Goal: Task Accomplishment & Management: Manage account settings

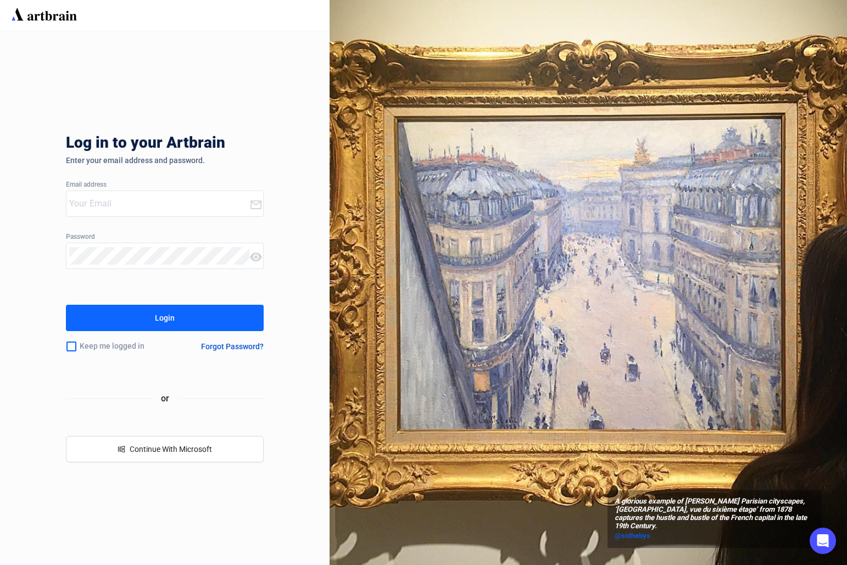
type input "[PERSON_NAME][EMAIL_ADDRESS][DOMAIN_NAME]"
click at [202, 308] on button "Login" at bounding box center [165, 318] width 198 height 26
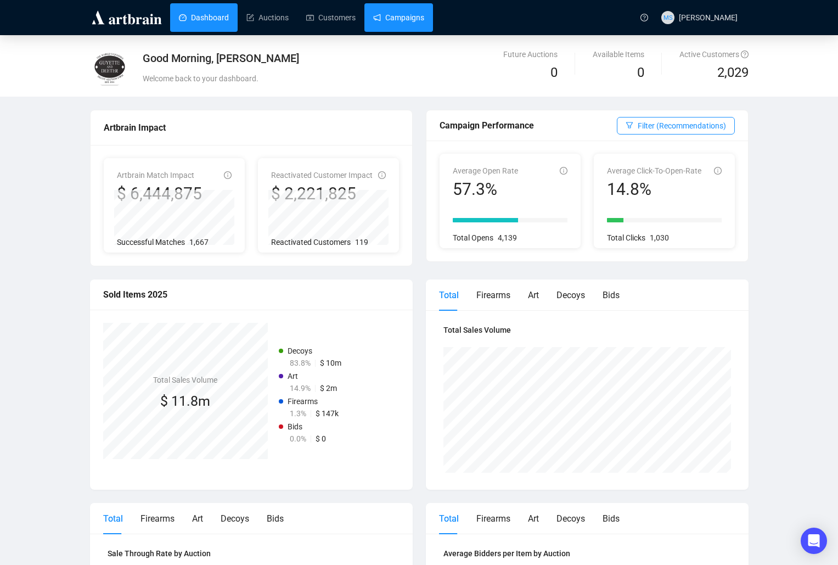
click at [377, 25] on link "Campaigns" at bounding box center [398, 17] width 51 height 29
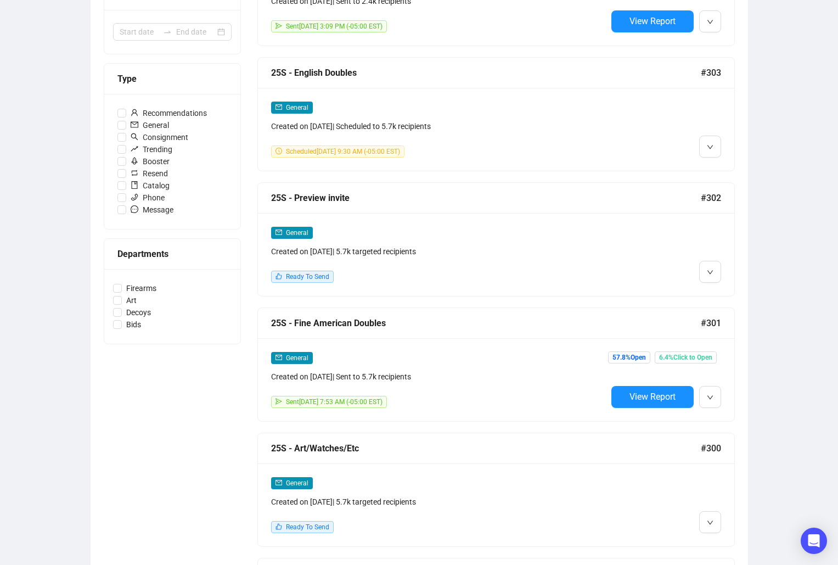
scroll to position [293, 0]
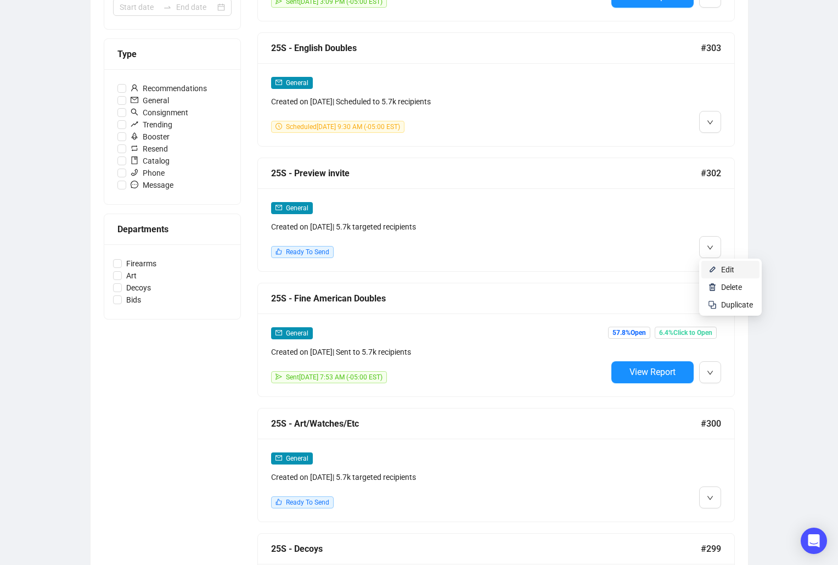
click at [721, 273] on li "Edit" at bounding box center [731, 270] width 58 height 18
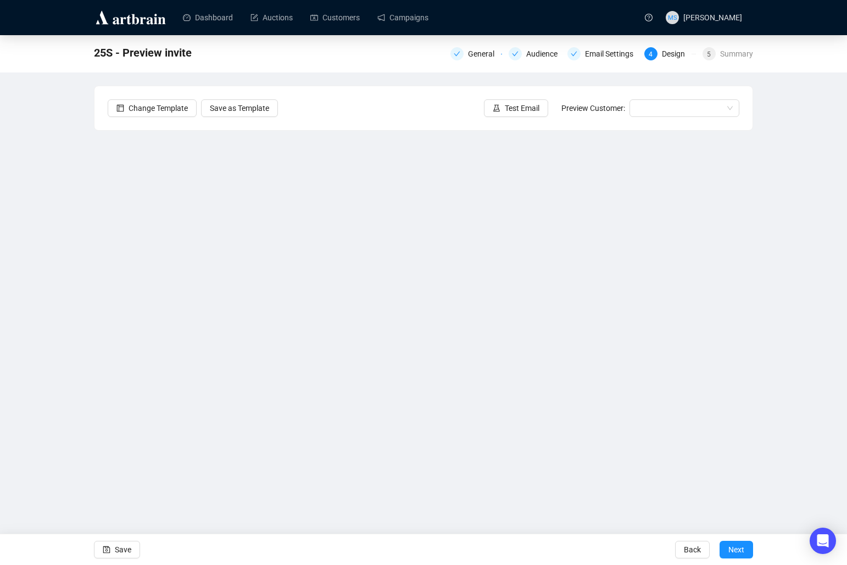
click at [845, 87] on div "25S - Preview invite General Audience Email Settings 4 Design 5 Summary Change …" at bounding box center [423, 258] width 847 height 446
click at [124, 553] on span "Save" at bounding box center [123, 549] width 16 height 31
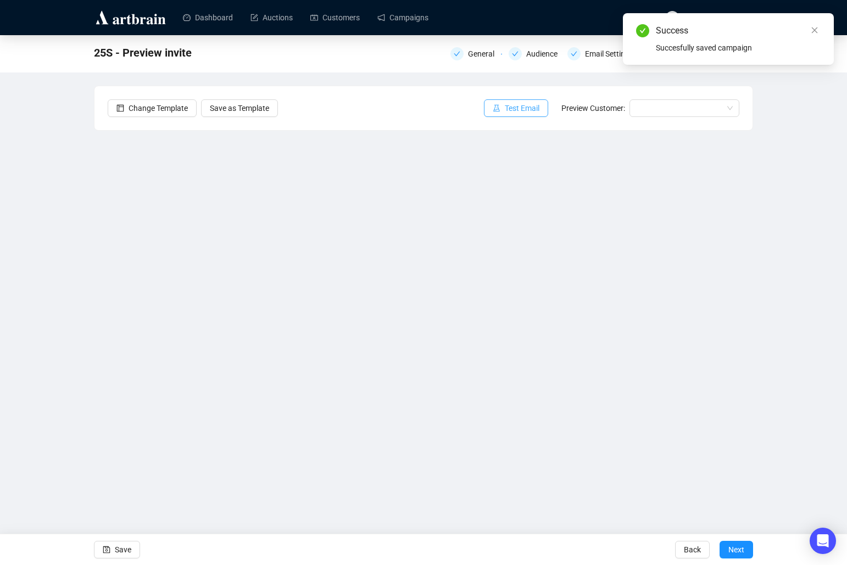
click at [533, 100] on button "Test Email" at bounding box center [516, 108] width 64 height 18
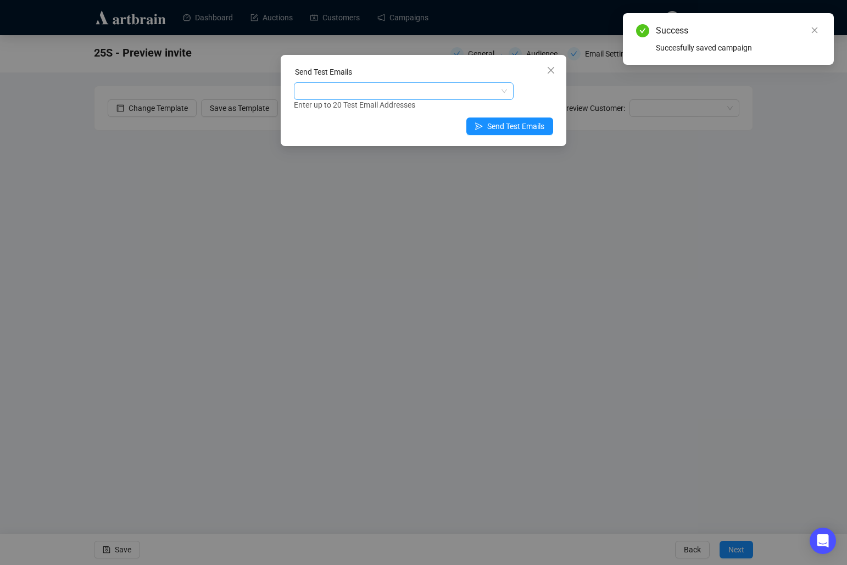
click at [442, 88] on div at bounding box center [398, 90] width 204 height 15
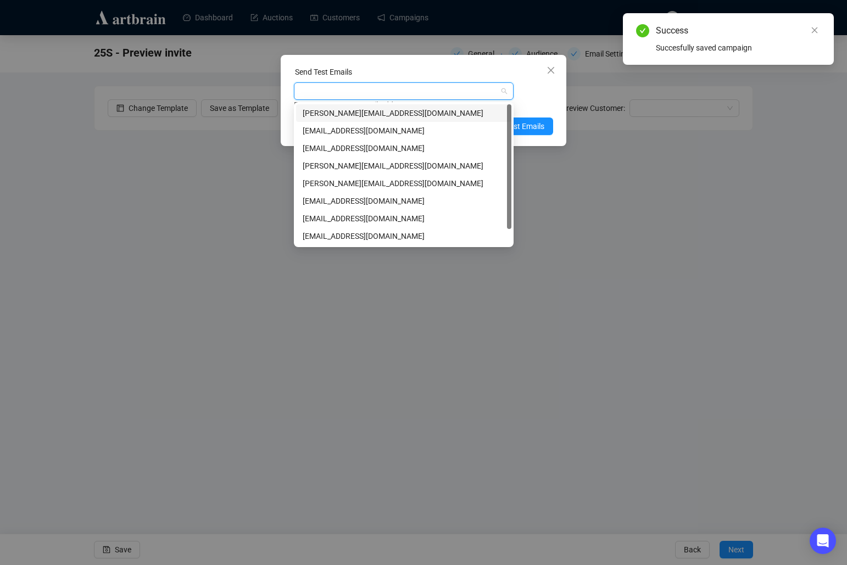
click at [407, 108] on div "[PERSON_NAME][EMAIL_ADDRESS][DOMAIN_NAME]" at bounding box center [404, 113] width 202 height 12
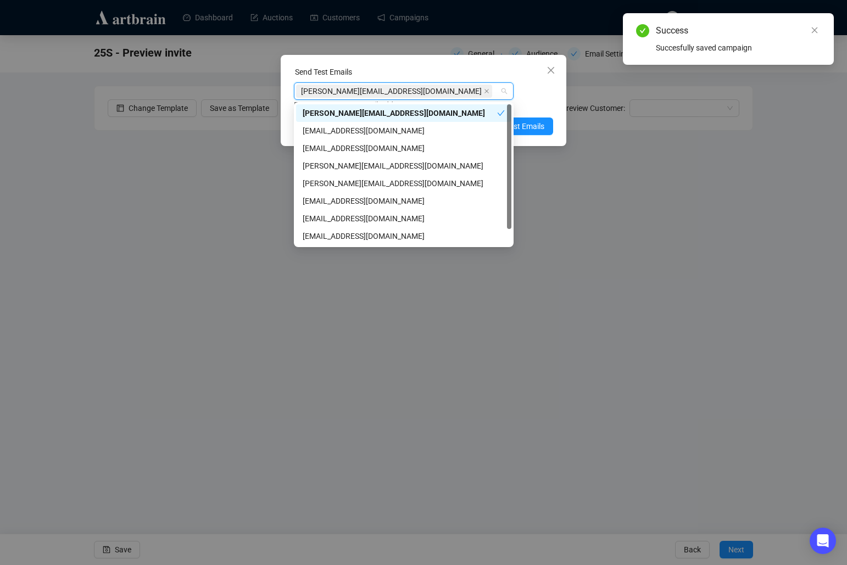
click at [530, 96] on div "[PERSON_NAME][EMAIL_ADDRESS][DOMAIN_NAME] Enter up to 20 Test Email Addresses" at bounding box center [423, 96] width 259 height 29
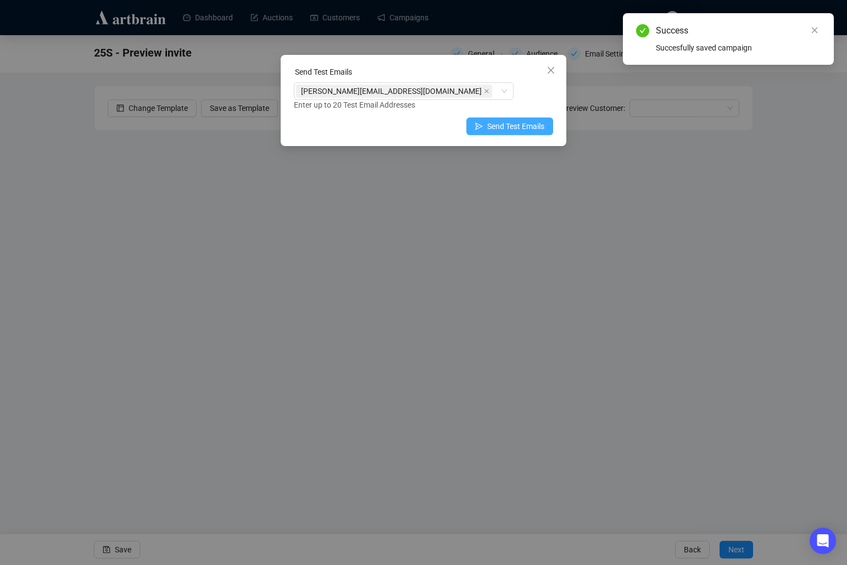
click at [528, 122] on span "Send Test Emails" at bounding box center [515, 126] width 57 height 12
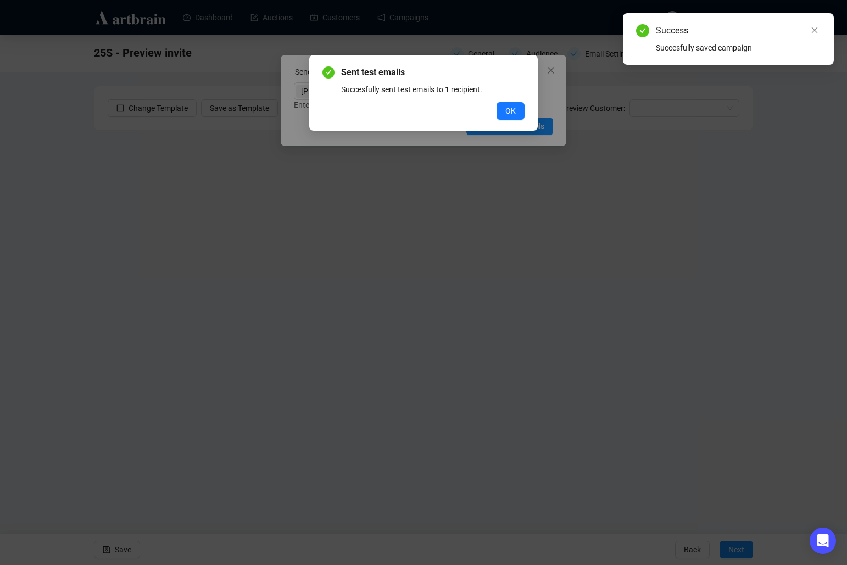
click at [519, 102] on div "Sent test emails Succesfully sent test emails to 1 recipient. OK" at bounding box center [423, 93] width 202 height 54
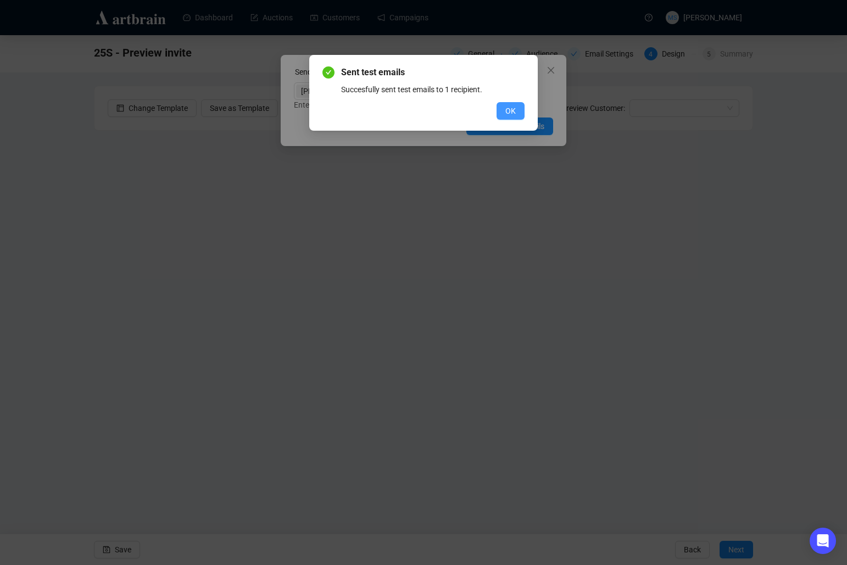
click at [517, 109] on button "OK" at bounding box center [510, 111] width 28 height 18
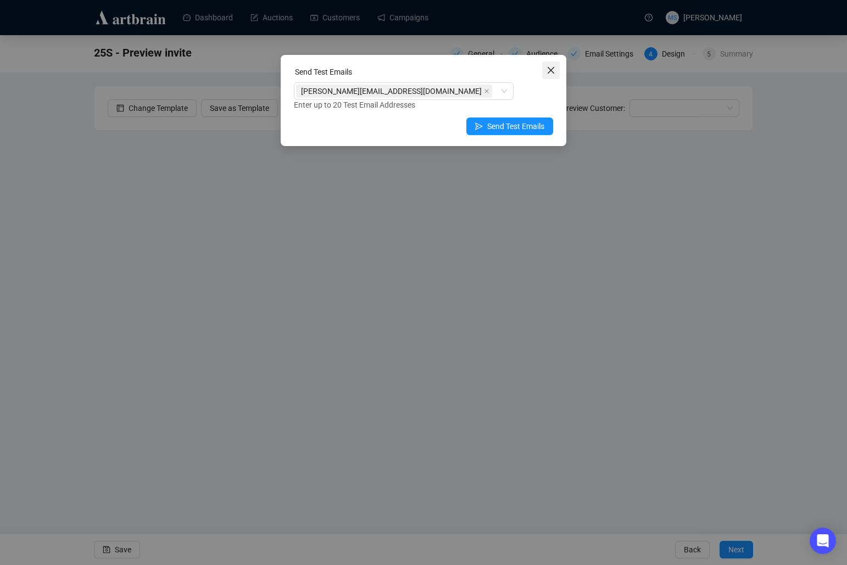
click at [550, 69] on icon "close" at bounding box center [550, 70] width 7 height 7
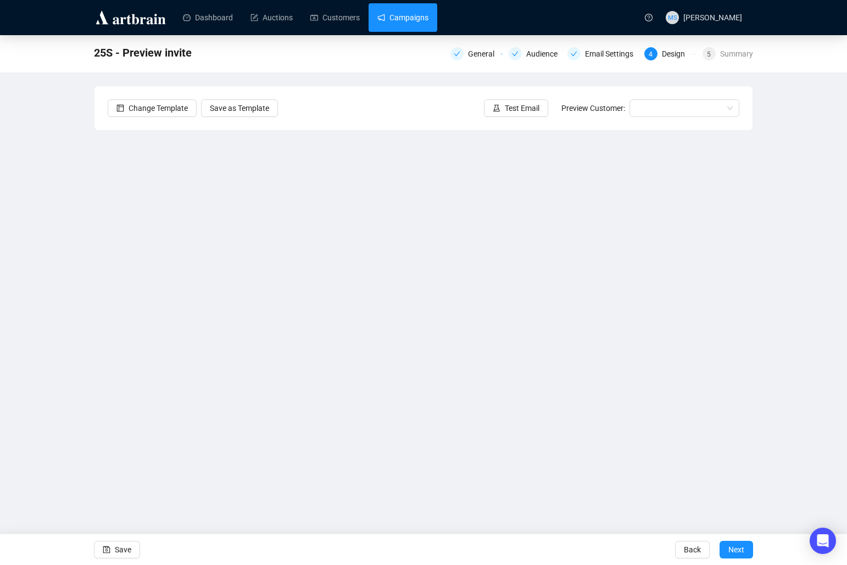
click at [411, 12] on link "Campaigns" at bounding box center [402, 17] width 51 height 29
